Goal: Transaction & Acquisition: Obtain resource

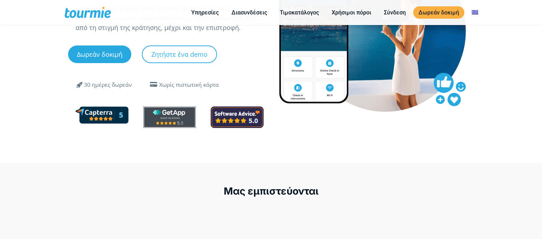
scroll to position [65, 0]
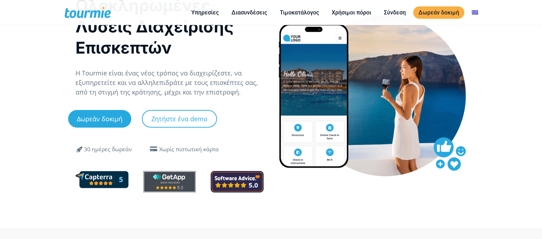
drag, startPoint x: 187, startPoint y: 87, endPoint x: 110, endPoint y: -26, distance: 136.2
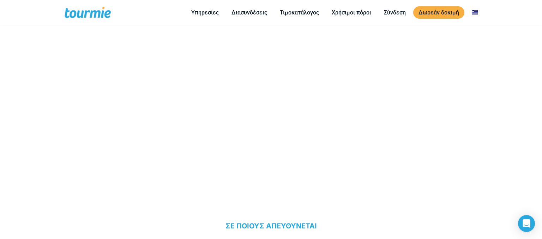
scroll to position [261, 0]
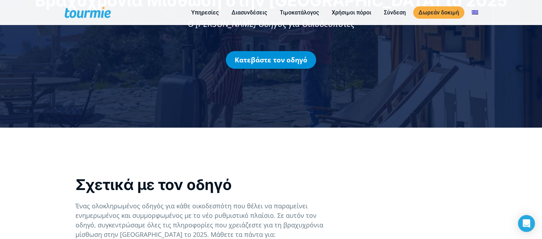
click at [281, 58] on link "Κατεβάστε τον οδηγό" at bounding box center [271, 60] width 90 height 18
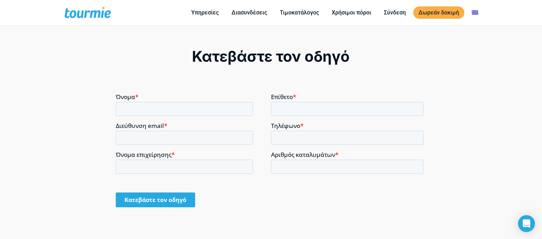
scroll to position [497, 0]
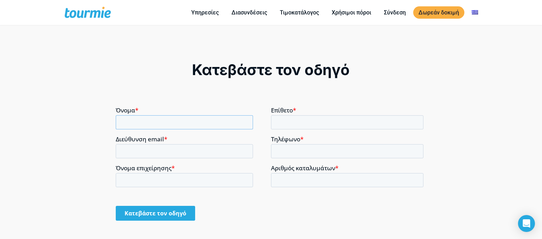
click at [158, 125] on input "Όνομα *" at bounding box center [184, 122] width 137 height 14
type input "ΣΟΦΙΑ"
click at [131, 145] on input "Διεύθυνση email *" at bounding box center [184, 151] width 137 height 14
click at [132, 146] on input "Διεύθυνση email *" at bounding box center [184, 151] width 137 height 14
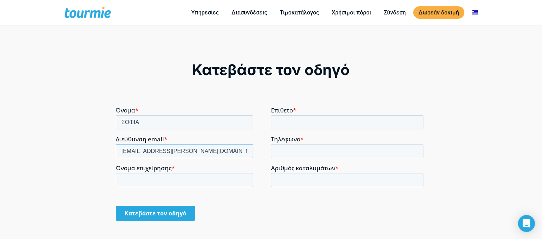
type input "aggelos.asimakopoulos@gmail.com"
click at [142, 177] on input "Όνομα επιχείρησης *" at bounding box center [184, 180] width 137 height 14
type input "ASHMAKOPOULOU SOFIA"
click at [289, 122] on input "Επίθετο *" at bounding box center [347, 122] width 152 height 14
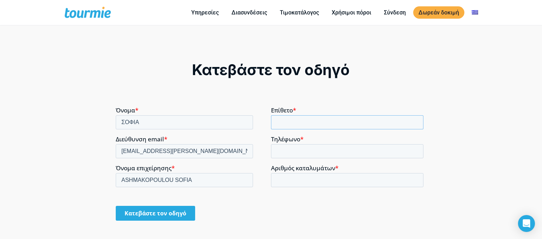
click at [289, 122] on input "Επίθετο *" at bounding box center [347, 122] width 152 height 14
type input "ΑΣΗΜΑΚΟΠΟΥΛΟΥ"
click at [285, 147] on input "Τηλέφωνο *" at bounding box center [347, 151] width 152 height 14
click at [285, 146] on input "Τηλέφωνο *" at bounding box center [347, 151] width 152 height 14
type input "6977207905"
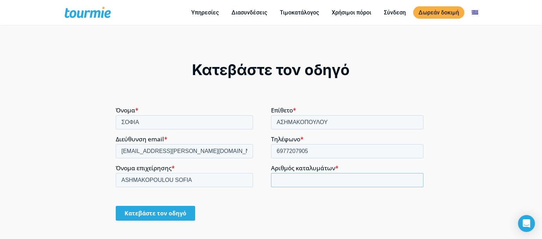
click at [303, 180] on input "Αριθμός καταλυμάτων *" at bounding box center [347, 180] width 152 height 14
click at [303, 179] on input "Αριθμός καταλυμάτων *" at bounding box center [347, 180] width 152 height 14
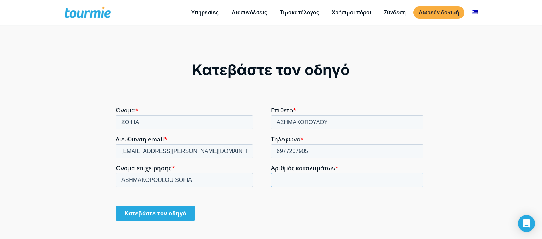
click at [303, 180] on input "Αριθμός καταλυμάτων *" at bounding box center [347, 180] width 152 height 14
type input "-2"
click at [413, 181] on input "-2" at bounding box center [347, 180] width 152 height 14
click at [159, 215] on input "Κατεβάστε τον οδηγό" at bounding box center [155, 213] width 79 height 15
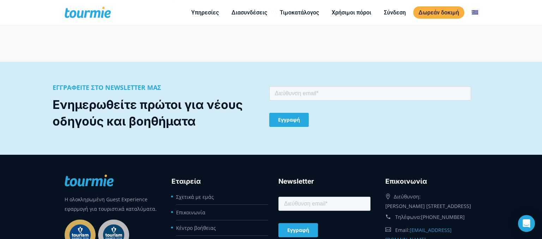
scroll to position [608, 0]
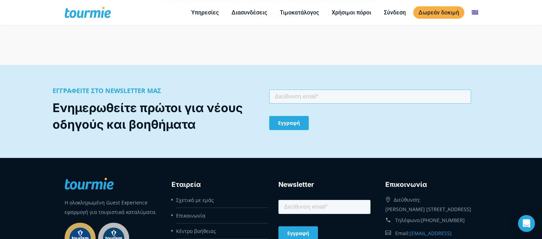
click at [294, 97] on input "email" at bounding box center [370, 97] width 202 height 14
click at [294, 90] on input "email" at bounding box center [370, 97] width 202 height 14
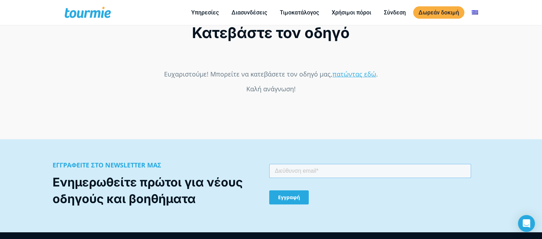
scroll to position [497, 0]
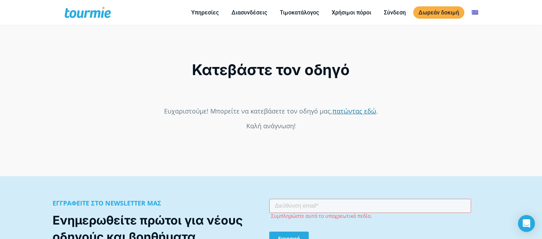
click at [353, 115] on link "πατώντας εδώ" at bounding box center [354, 111] width 44 height 8
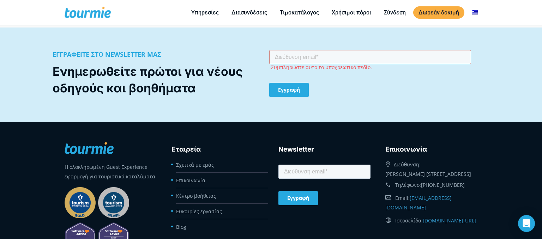
scroll to position [608, 0]
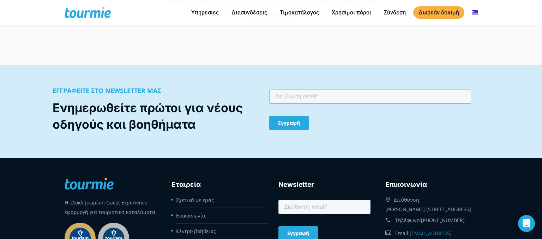
click at [282, 93] on input "email" at bounding box center [370, 97] width 202 height 14
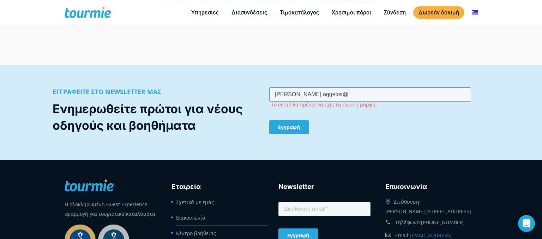
click at [278, 96] on input "aimakopoulos.aggelos@" at bounding box center [370, 94] width 202 height 14
click at [339, 92] on input "asimakopoulos.aggelos@" at bounding box center [370, 94] width 202 height 14
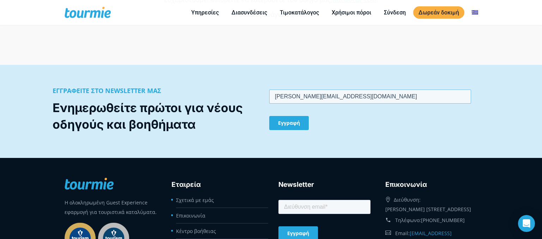
type input "asimakopoulos.aggelos@gmail.com"
click at [289, 123] on input "Εγγραφή" at bounding box center [289, 123] width 40 height 14
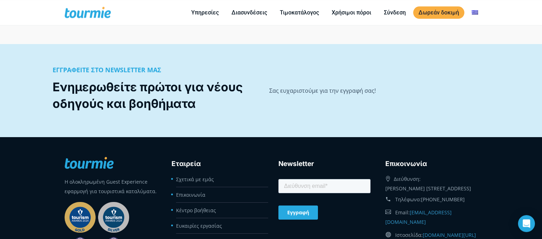
scroll to position [654, 0]
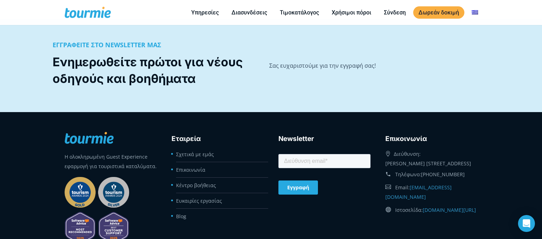
drag, startPoint x: 286, startPoint y: 153, endPoint x: 284, endPoint y: 158, distance: 4.8
click at [284, 158] on html "Εγγραφή" at bounding box center [324, 180] width 92 height 54
click at [284, 158] on input "email" at bounding box center [324, 161] width 92 height 14
click at [286, 160] on input "email" at bounding box center [324, 161] width 92 height 14
type input "aggelos.asimakopoulos@gmail.com"
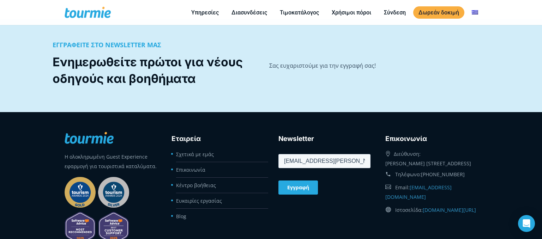
click at [303, 187] on input "Εγγραφή" at bounding box center [298, 188] width 40 height 14
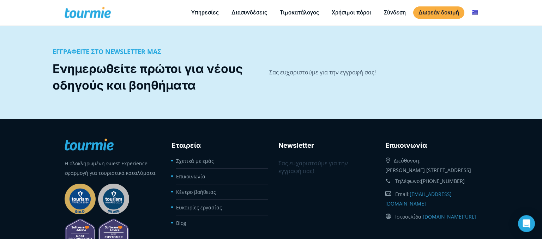
scroll to position [729, 0]
